Goal: Book appointment/travel/reservation

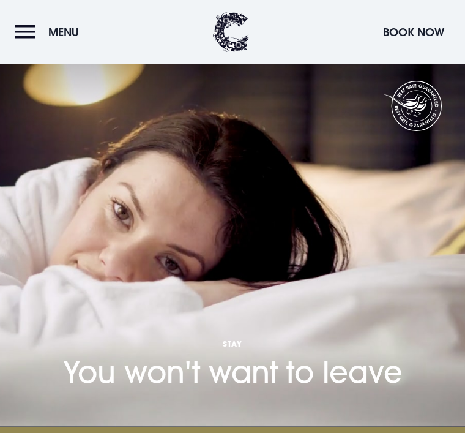
scroll to position [1123, 0]
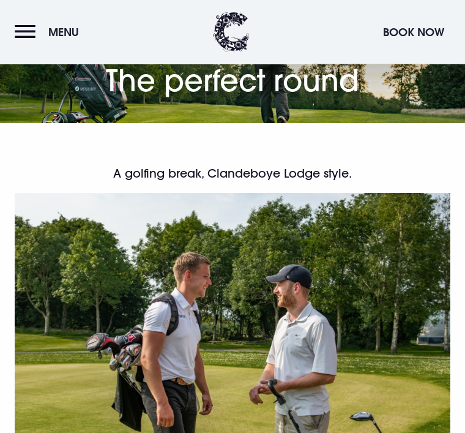
scroll to position [365, 0]
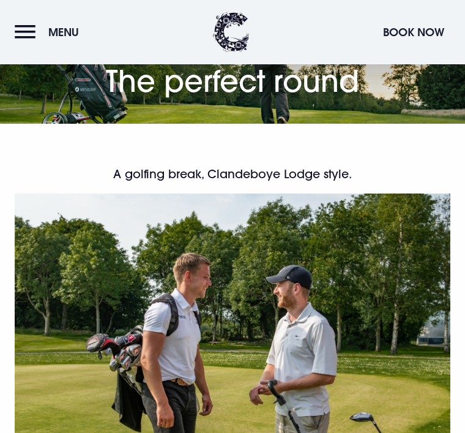
click at [152, 38] on header "Menu Book Now" at bounding box center [232, 32] width 465 height 64
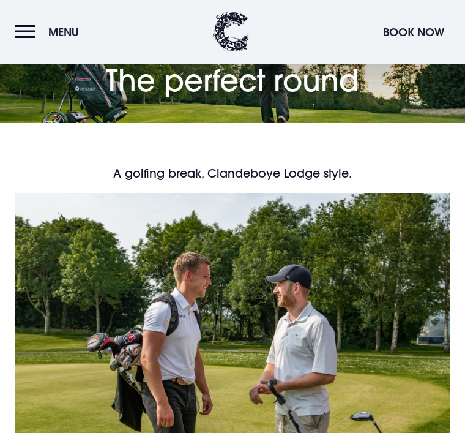
scroll to position [2386, 0]
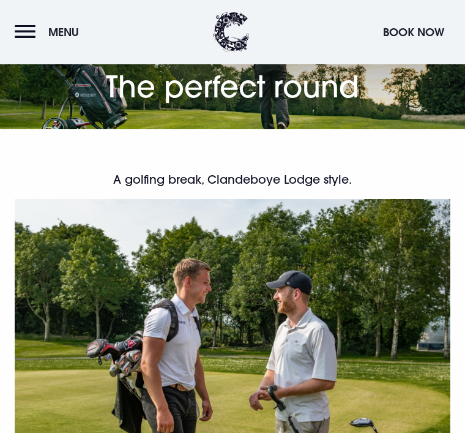
scroll to position [2633, 0]
